Goal: Check status: Check status

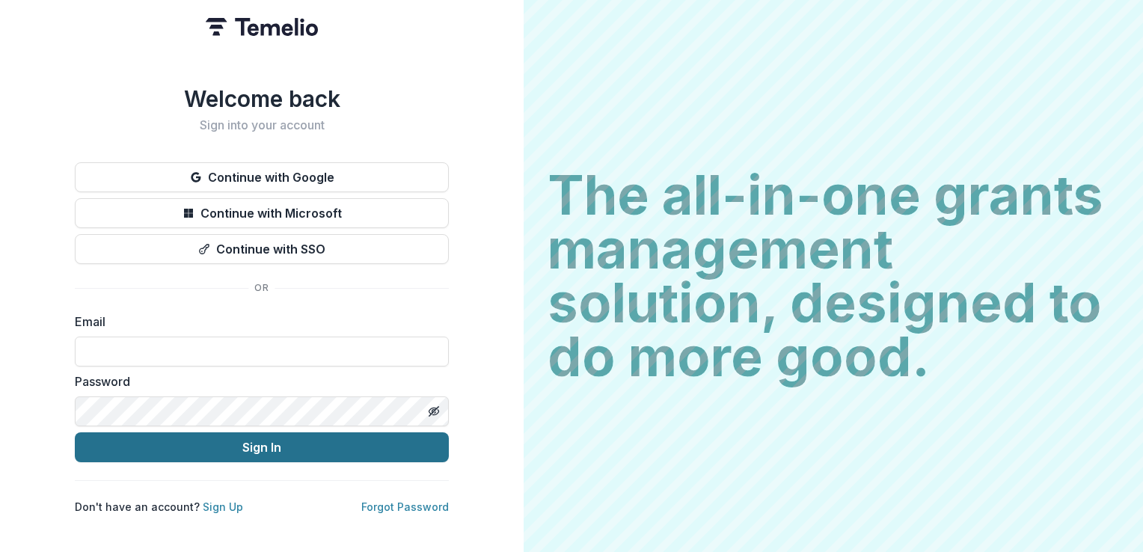
type input "**********"
click at [266, 438] on button "Sign In" at bounding box center [262, 447] width 374 height 30
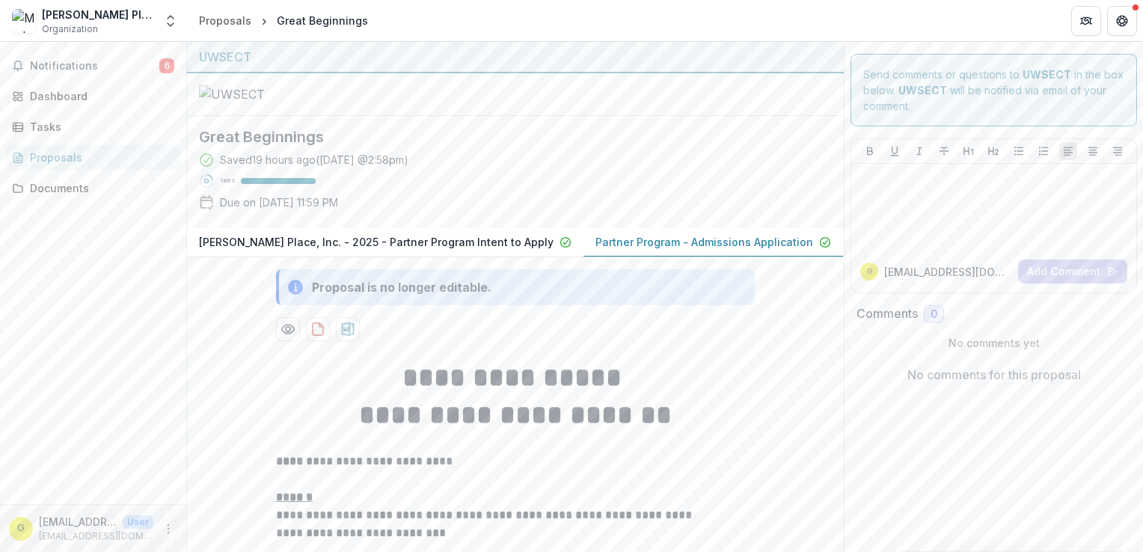
click at [639, 234] on p "Partner Program - Admissions Application" at bounding box center [704, 242] width 218 height 16
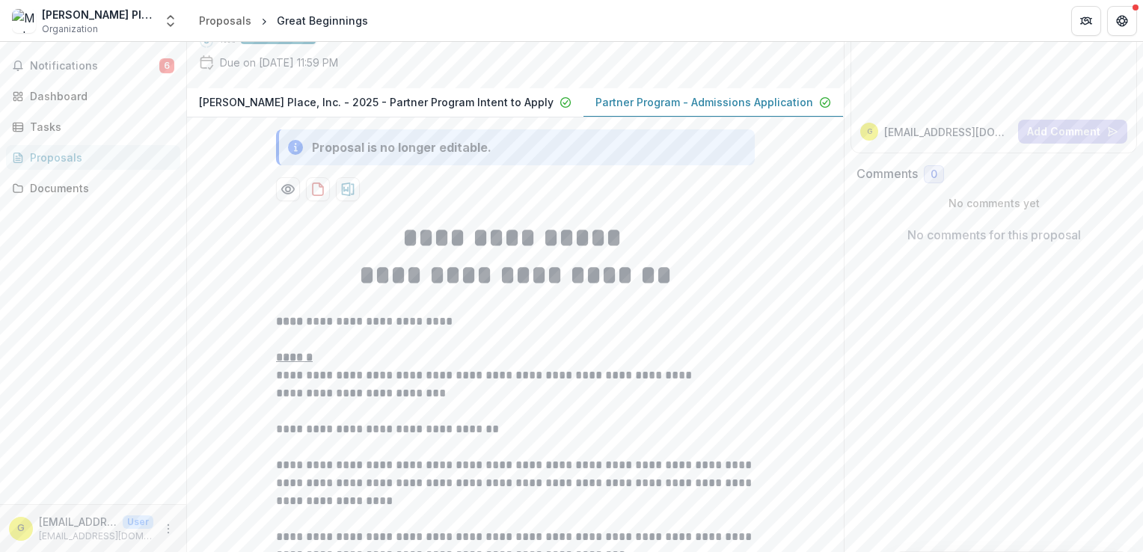
scroll to position [150, 0]
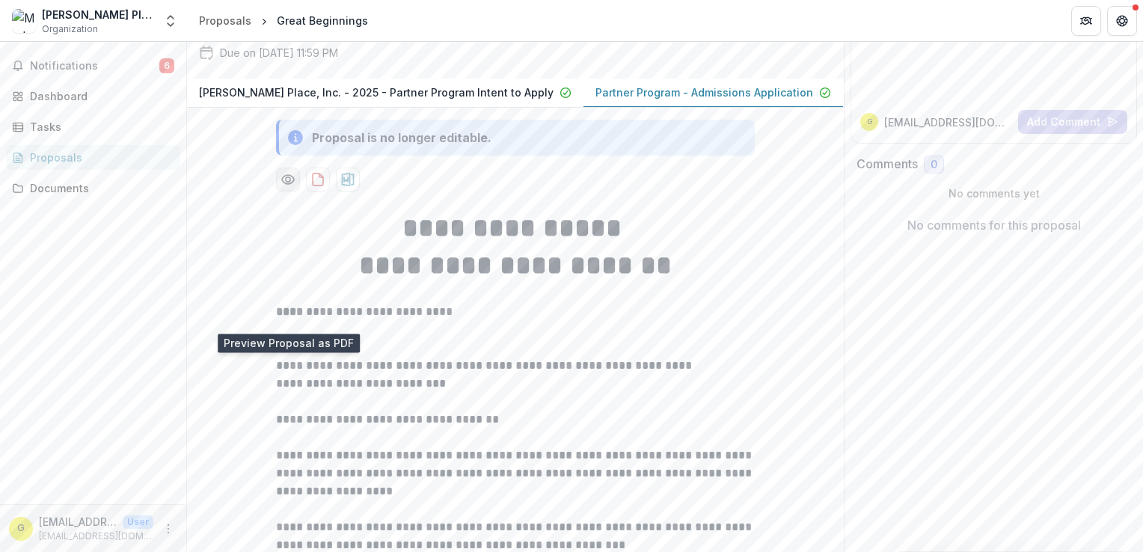
click at [286, 182] on circle "Preview 32703e5d-6604-47c7-97a3-9ad0ee8b43d2-1.pdf" at bounding box center [288, 179] width 4 height 4
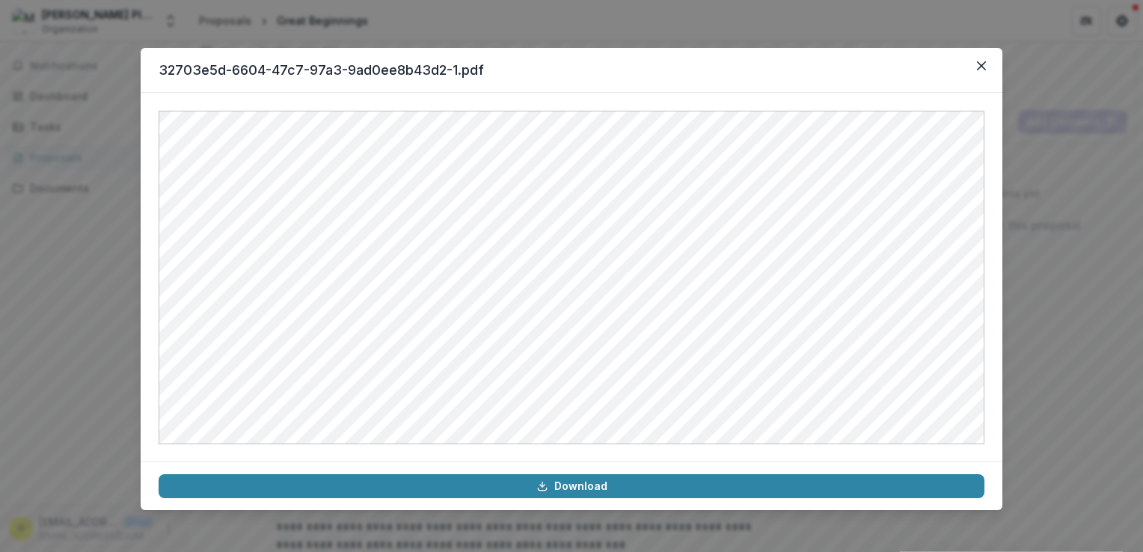
click at [602, 76] on header "32703e5d-6604-47c7-97a3-9ad0ee8b43d2-1.pdf" at bounding box center [572, 70] width 862 height 45
click at [979, 66] on icon "Close" at bounding box center [981, 65] width 9 height 9
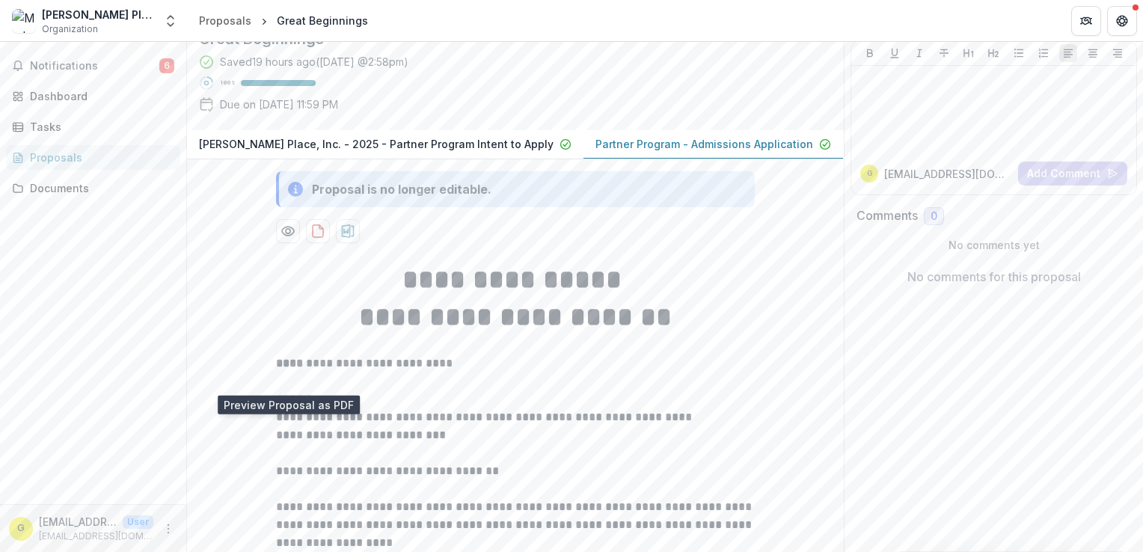
scroll to position [88, 0]
